Goal: Contribute content: Add original content to the website for others to see

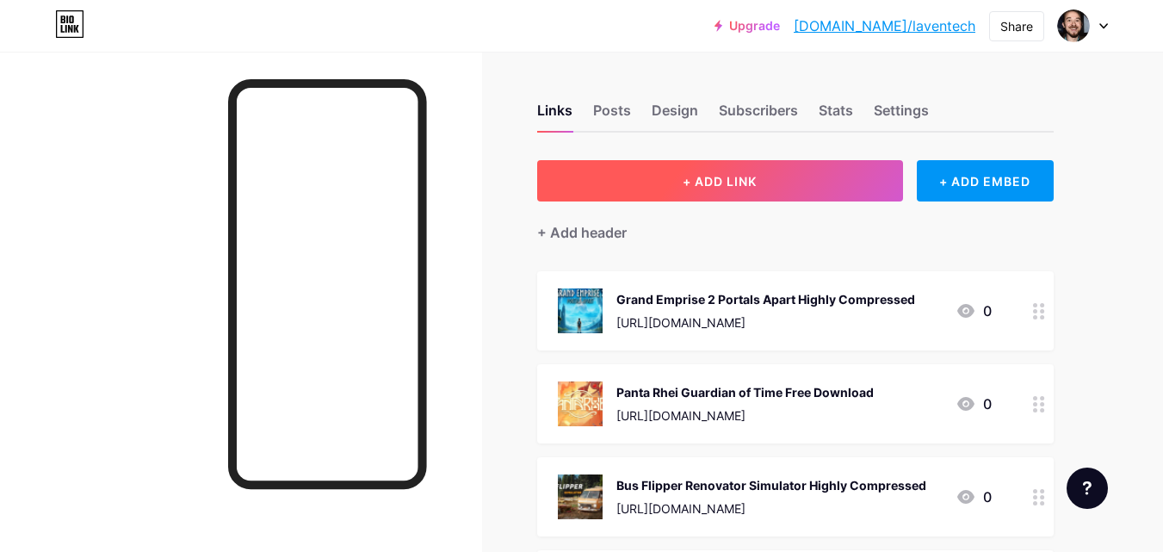
click at [712, 176] on span "+ ADD LINK" at bounding box center [720, 181] width 74 height 15
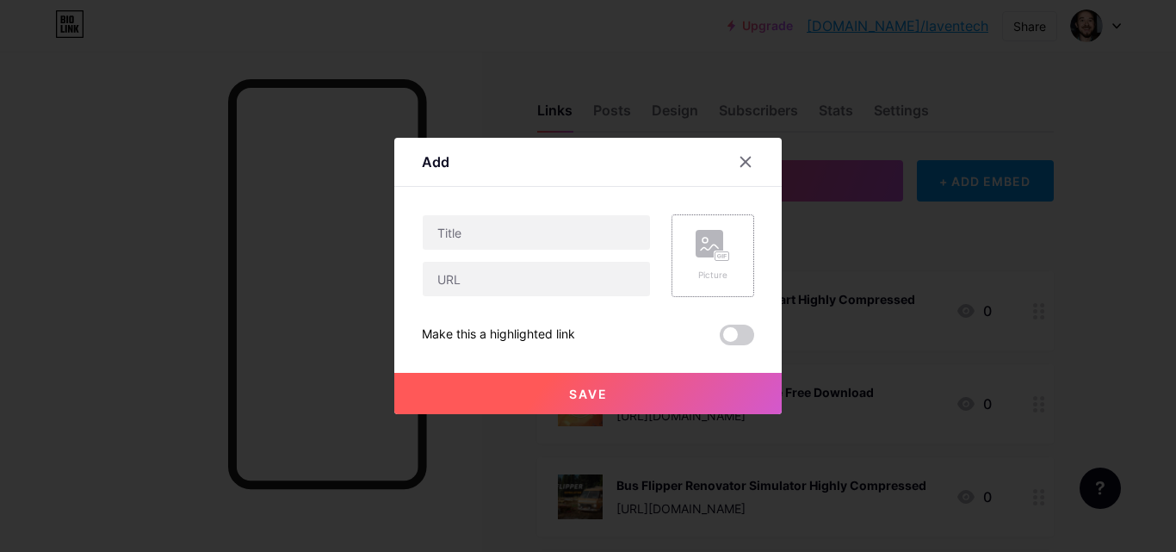
click at [709, 254] on rect at bounding box center [710, 244] width 28 height 28
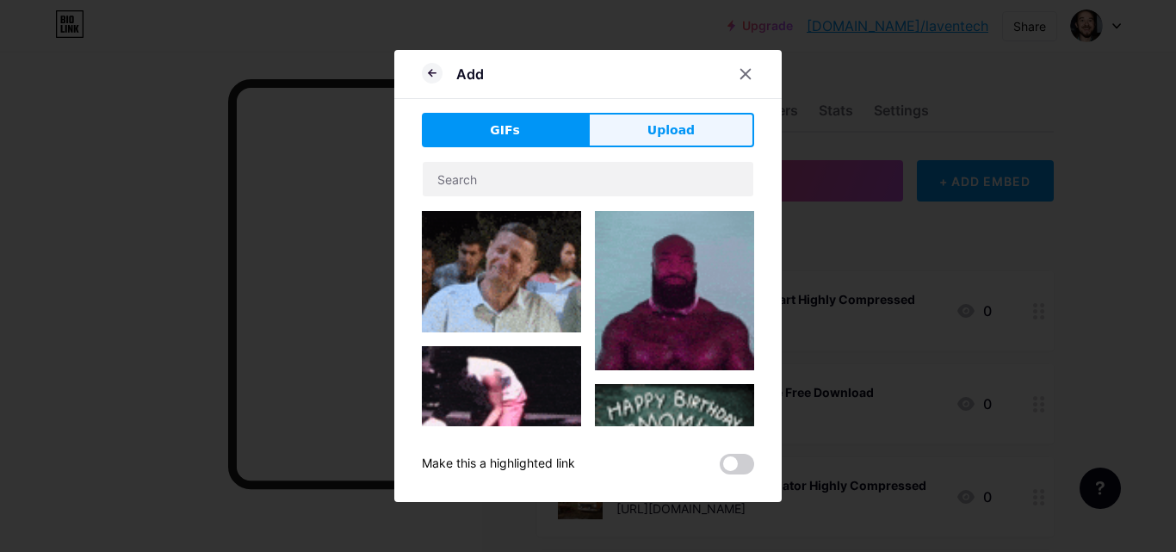
click at [628, 124] on button "Upload" at bounding box center [671, 130] width 166 height 34
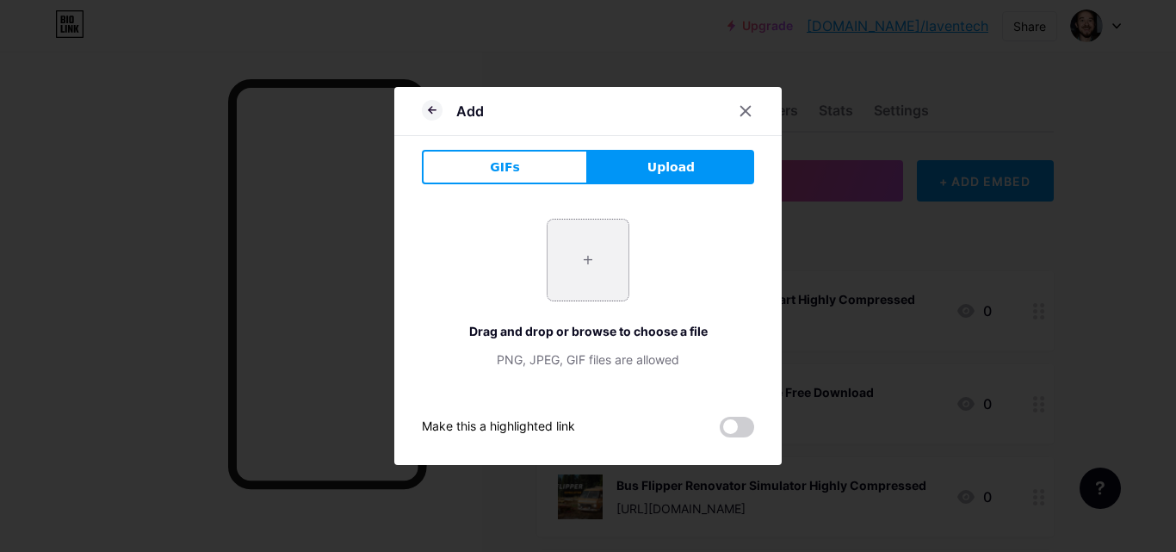
click at [591, 282] on input "file" at bounding box center [588, 260] width 81 height 81
type input "C:\fakepath\1_1_11zon_1_11zon.webp"
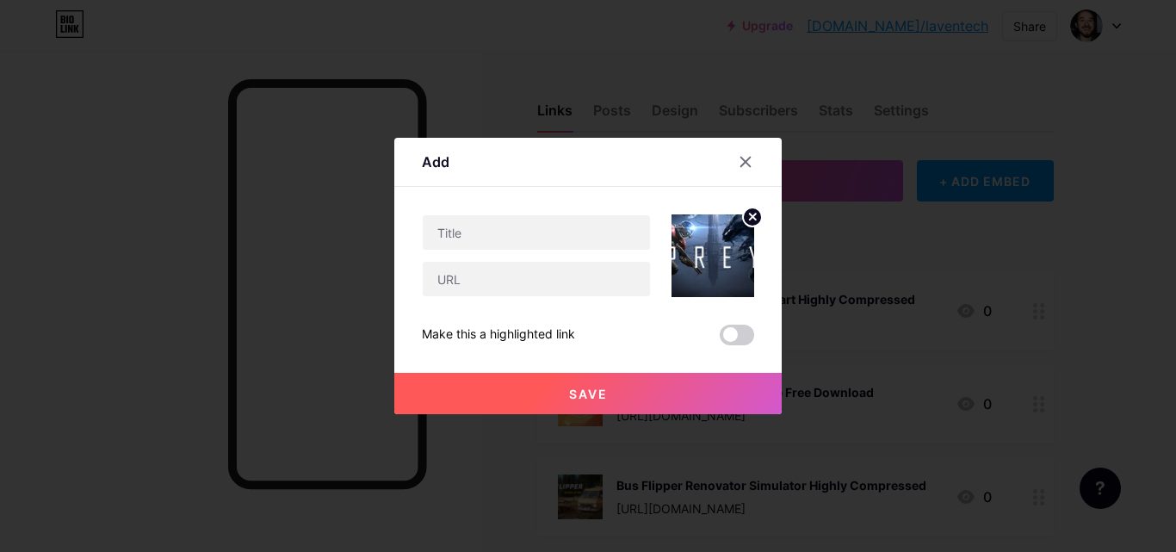
click at [535, 296] on div at bounding box center [536, 279] width 229 height 36
click at [534, 283] on input "text" at bounding box center [536, 279] width 227 height 34
paste input "Prey PC Game Free Download Highly Compressed"
type input "Prey PC Game Free Download Highly Compressed"
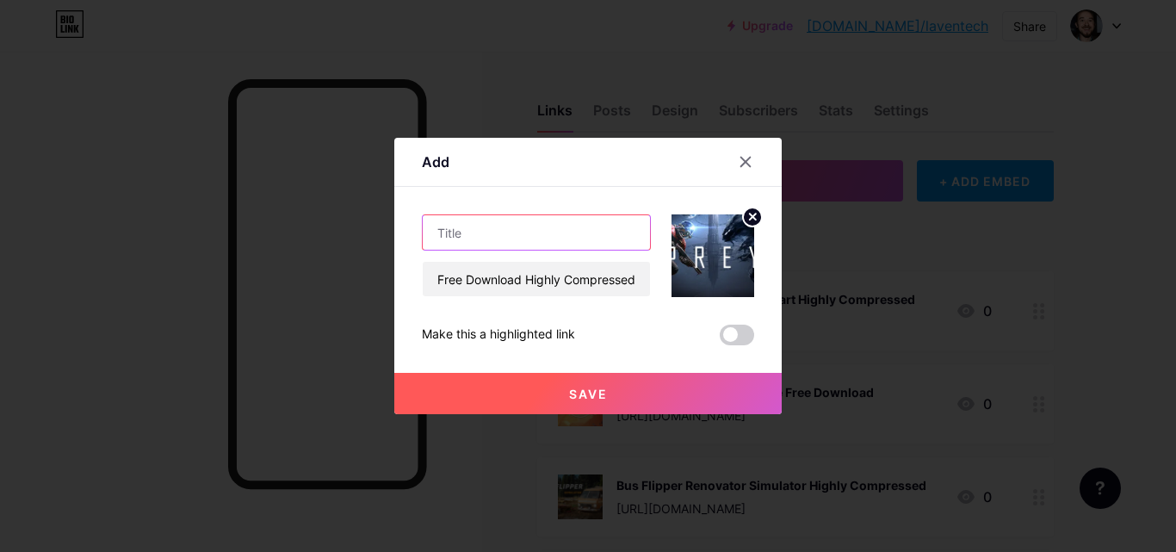
click at [554, 249] on input "text" at bounding box center [536, 232] width 227 height 34
paste input "Prey PC Game Free Download Highly Compressed"
type input "Prey PC Game Free Download Highly Compressed"
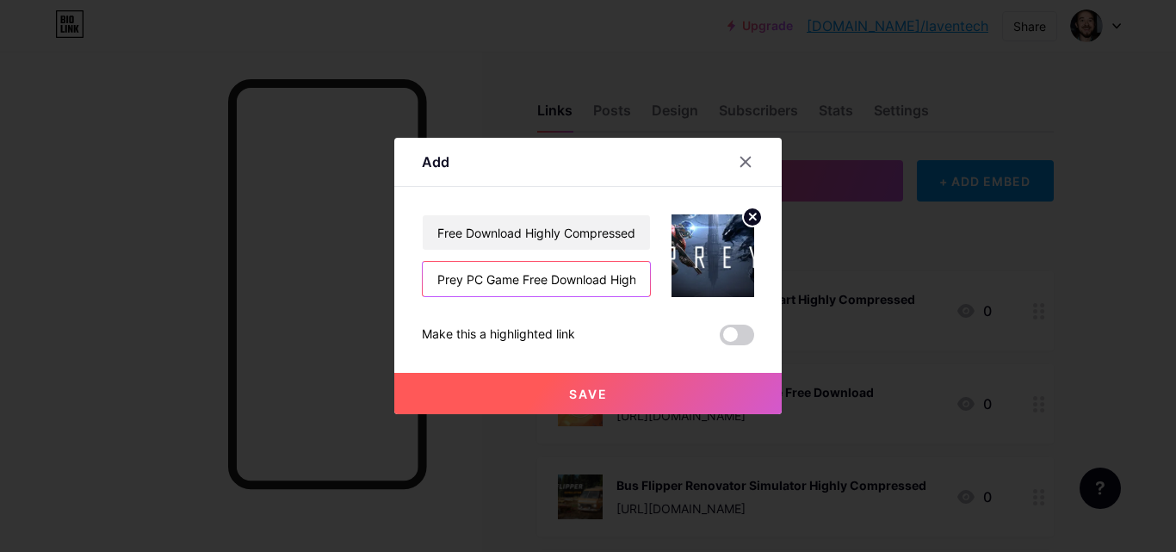
click at [518, 275] on input "Prey PC Game Free Download Highly Compressed" at bounding box center [536, 279] width 227 height 34
paste input "[URL][DOMAIN_NAME]"
type input "[URL][DOMAIN_NAME]"
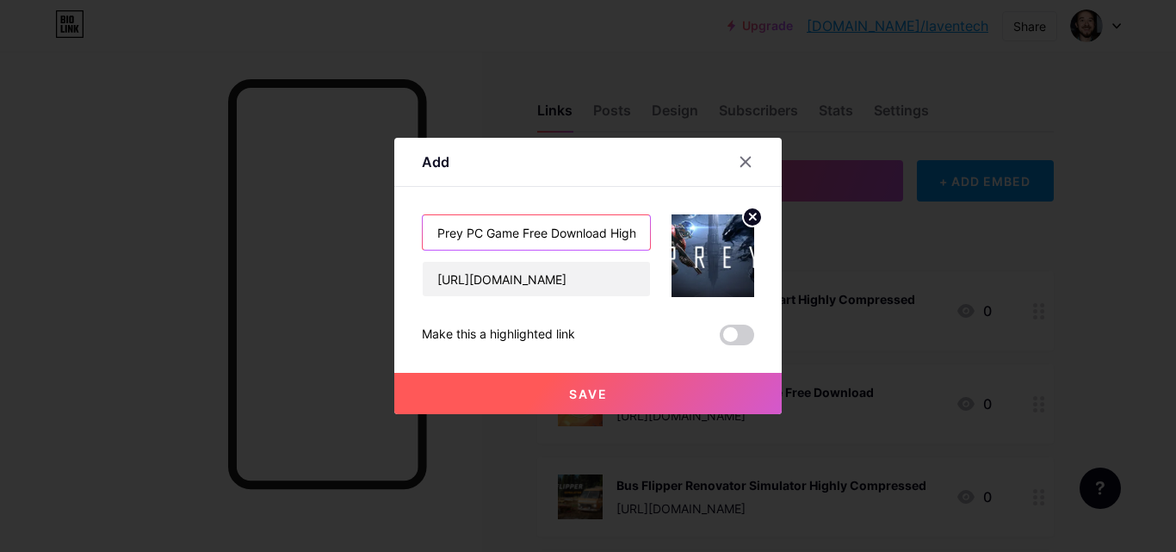
scroll to position [0, 88]
drag, startPoint x: 468, startPoint y: 232, endPoint x: 725, endPoint y: 231, distance: 256.5
click at [725, 231] on div "Prey PC Game Free Download Highly Compressed [URL][DOMAIN_NAME]" at bounding box center [588, 255] width 332 height 83
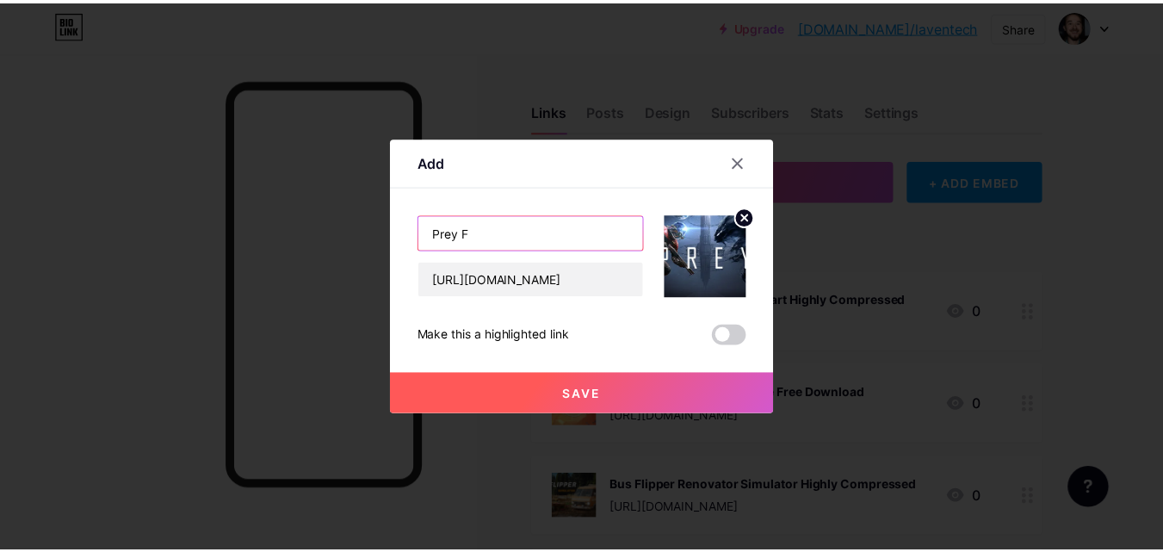
scroll to position [0, 0]
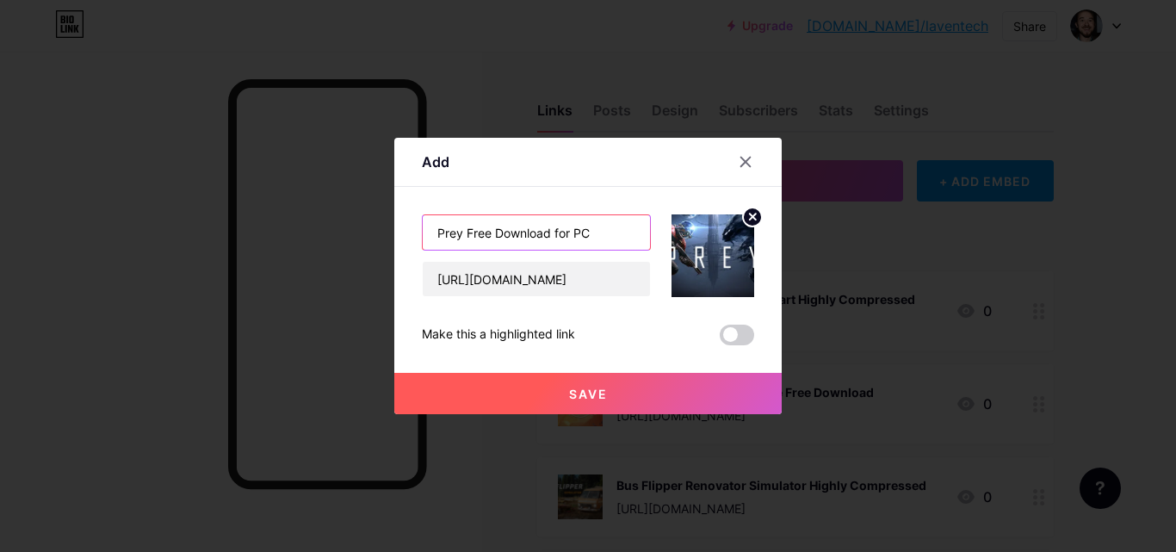
type input "Prey Free Download for PC"
click at [659, 379] on button "Save" at bounding box center [587, 393] width 387 height 41
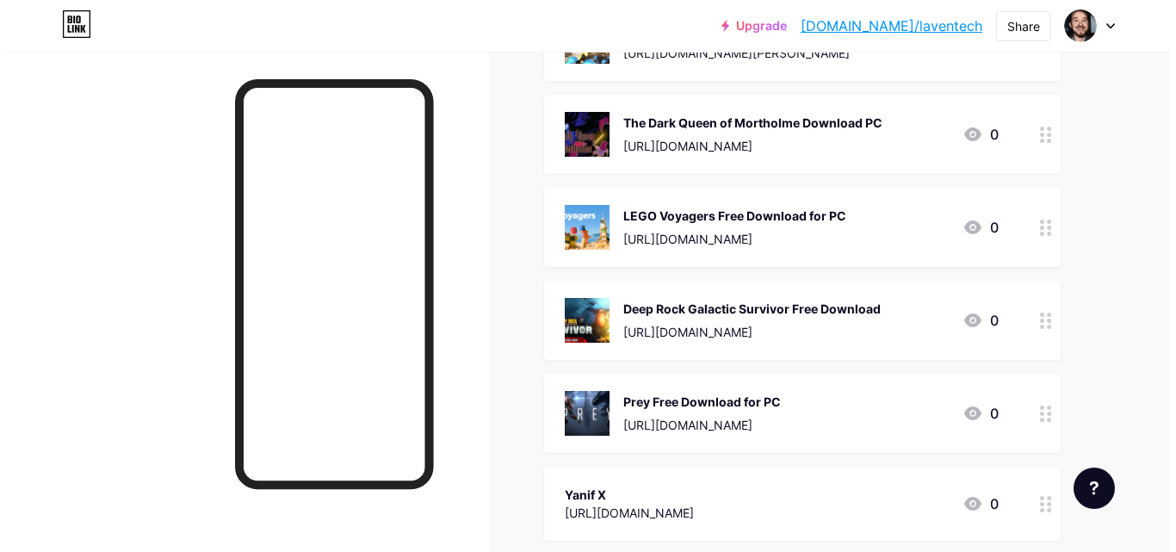
scroll to position [4867, 0]
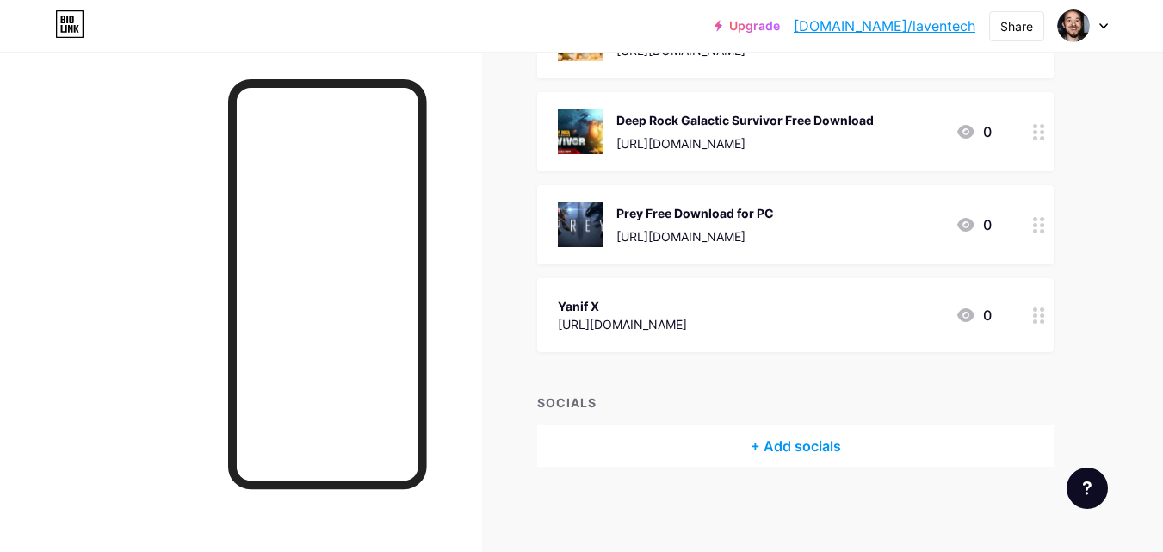
click at [750, 210] on div "Prey Free Download for PC" at bounding box center [695, 213] width 158 height 18
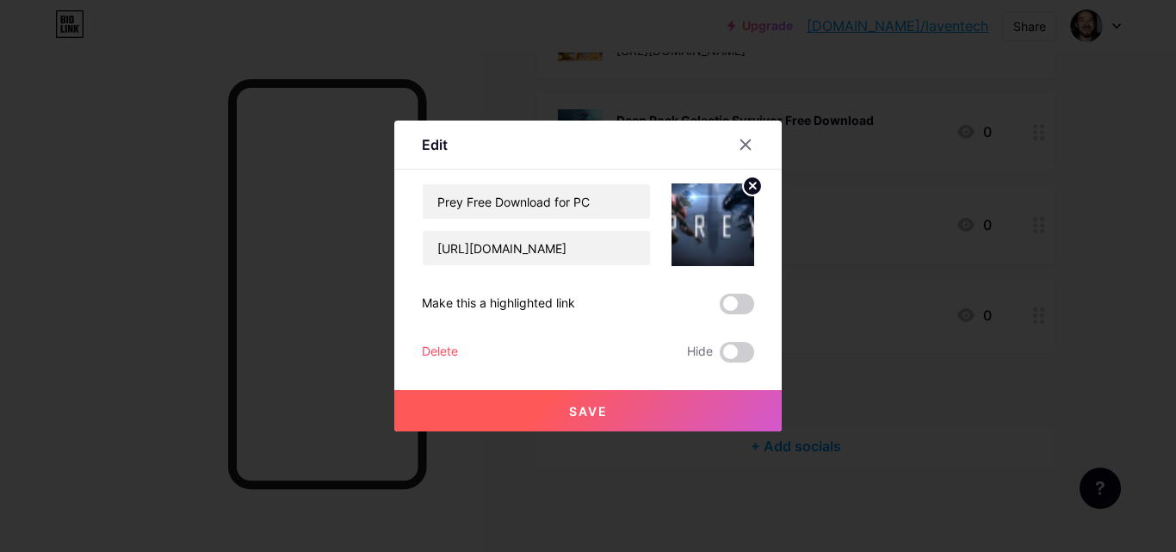
click at [596, 179] on div "Content YouTube Play YouTube video without leaving your page. ADD Vimeo Play Vi…" at bounding box center [588, 266] width 332 height 193
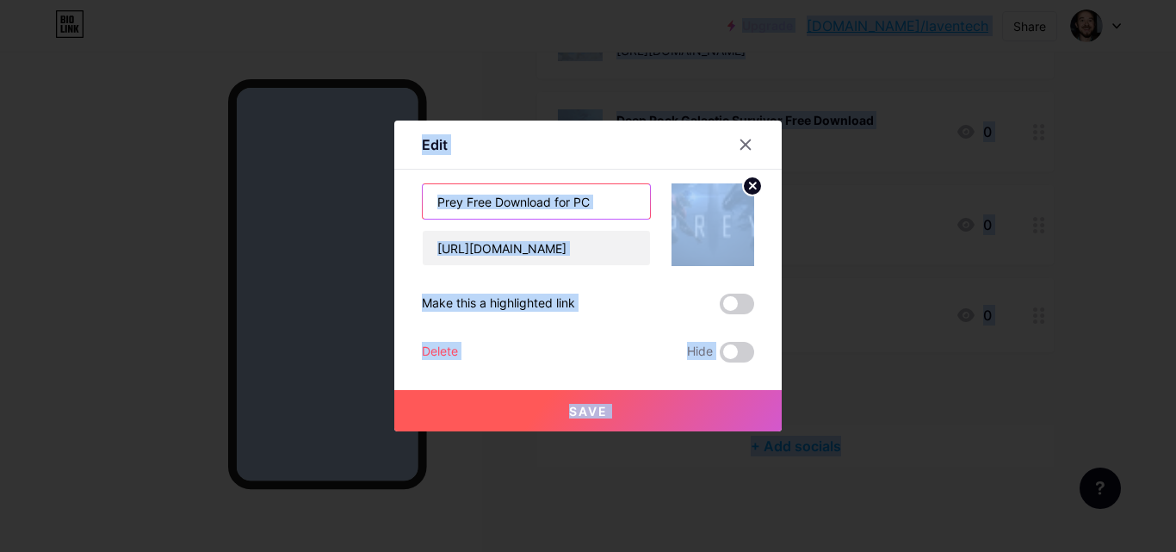
click at [592, 196] on input "Prey Free Download for PC" at bounding box center [536, 201] width 227 height 34
copy div "Upgrade [DOMAIN_NAME]/lavent... [DOMAIN_NAME]/laventech Share Switch accounts […"
